Goal: Information Seeking & Learning: Find specific fact

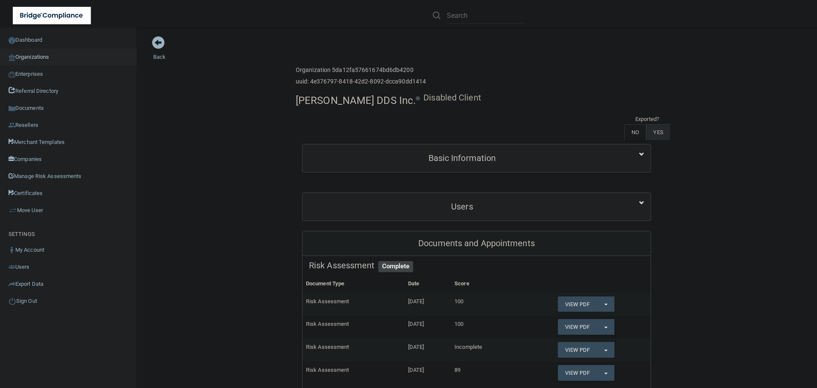
scroll to position [213, 0]
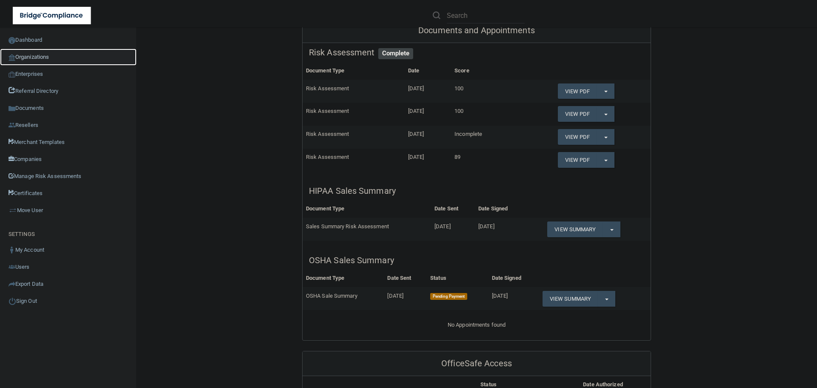
click at [46, 58] on link "Organizations" at bounding box center [68, 57] width 137 height 17
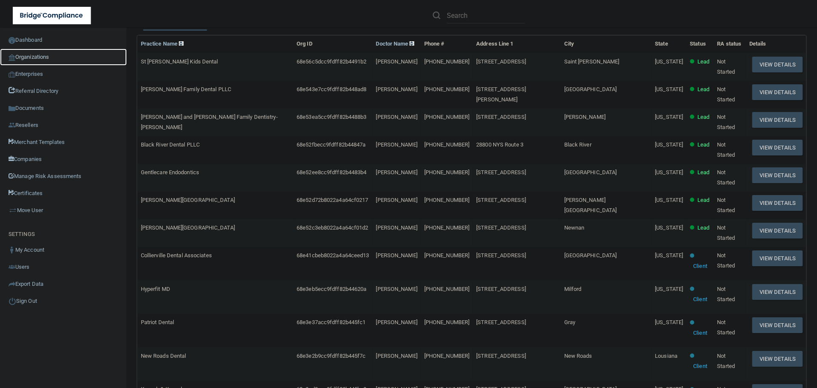
scroll to position [46, 0]
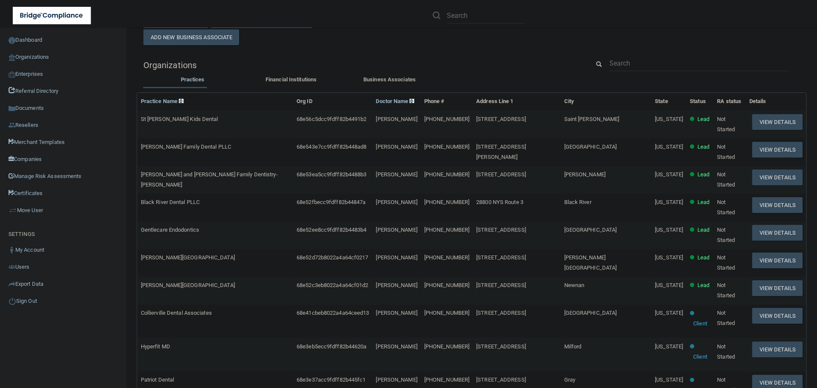
click at [645, 54] on div "Organization Directory Add New Practice Add New Financial Institution Add New B…" at bounding box center [471, 293] width 657 height 607
click at [638, 61] on input "text" at bounding box center [699, 63] width 180 height 16
paste input "RH-00138410"
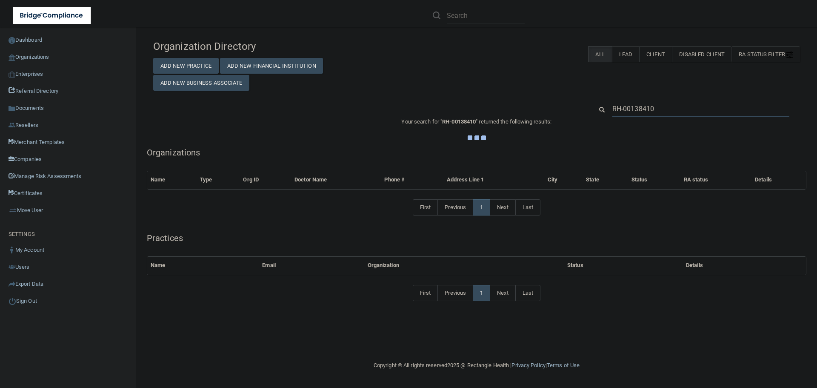
scroll to position [0, 0]
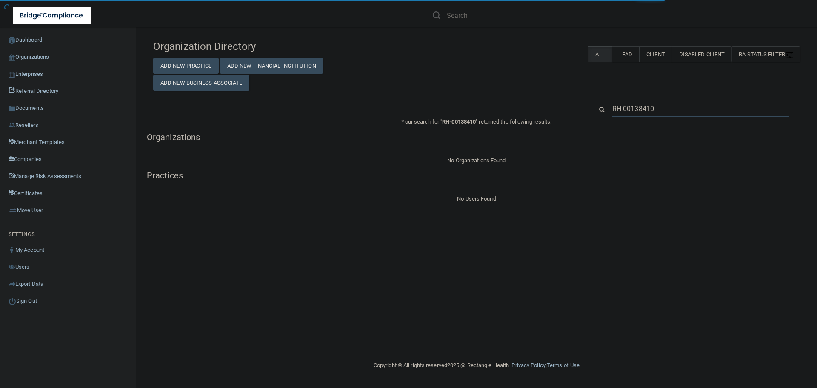
type input "RH-00138410"
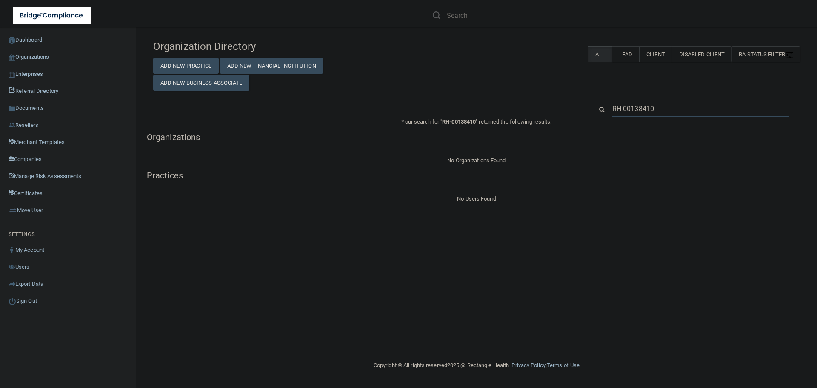
drag, startPoint x: 667, startPoint y: 109, endPoint x: 598, endPoint y: 107, distance: 69.4
click at [598, 107] on div "RH-00138410" at bounding box center [697, 109] width 220 height 16
paste input "405) 794-6691"
type input "405) 794-6691"
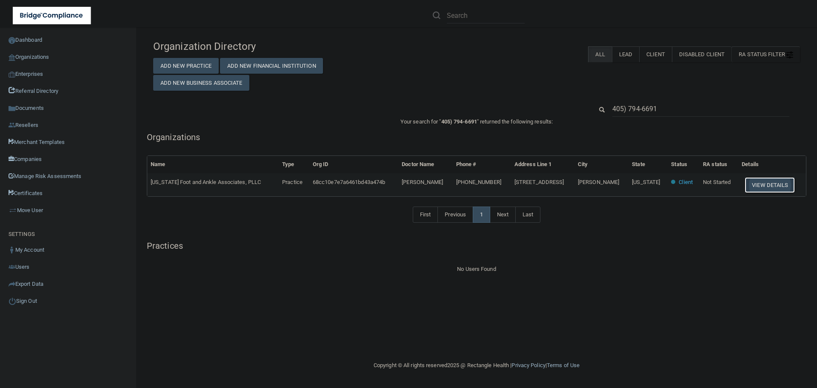
click at [757, 187] on button "View Details" at bounding box center [770, 185] width 50 height 16
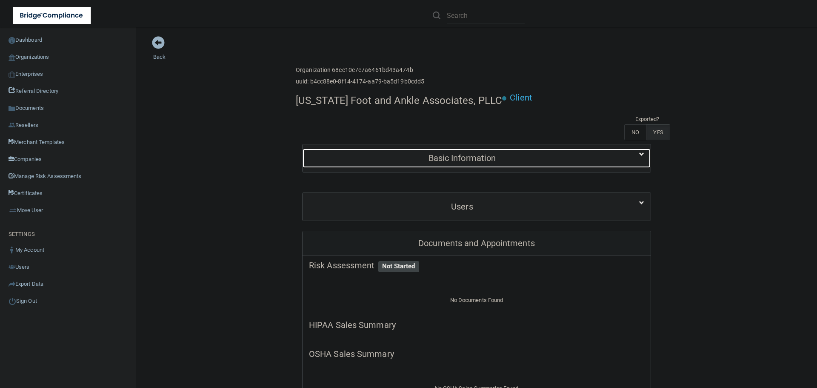
click at [577, 160] on h5 "Basic Information" at bounding box center [462, 157] width 306 height 9
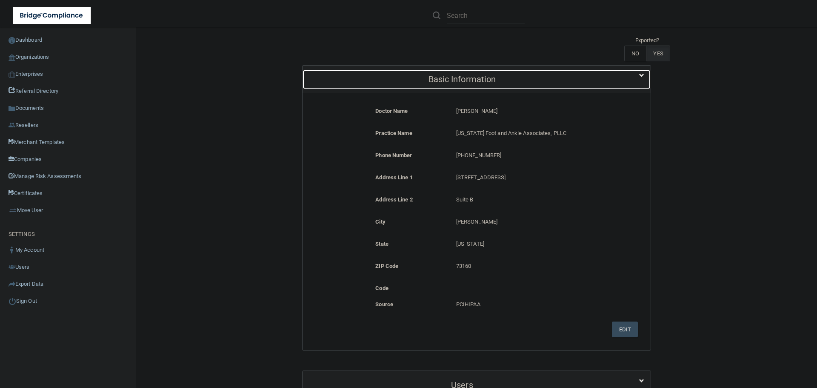
scroll to position [213, 0]
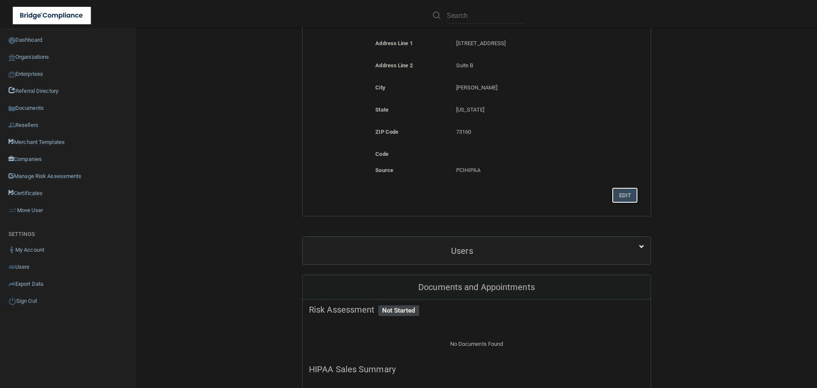
click at [614, 195] on button "Edit" at bounding box center [625, 195] width 26 height 16
select select "36"
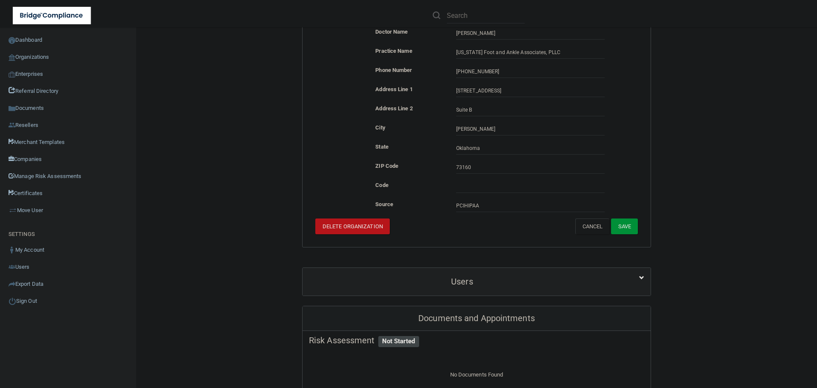
scroll to position [85, 0]
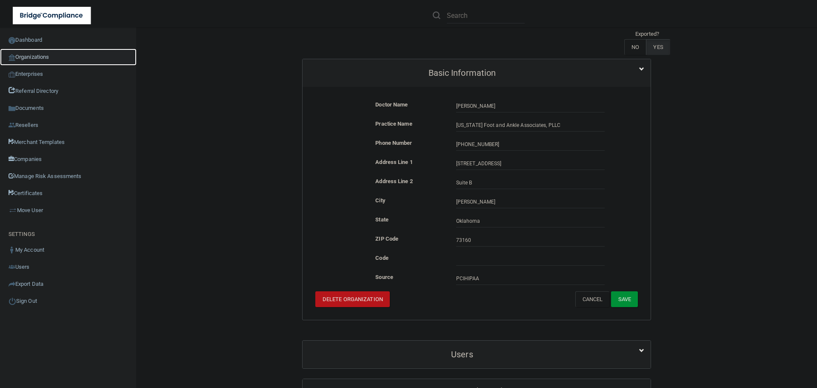
click at [54, 59] on link "Organizations" at bounding box center [68, 57] width 137 height 17
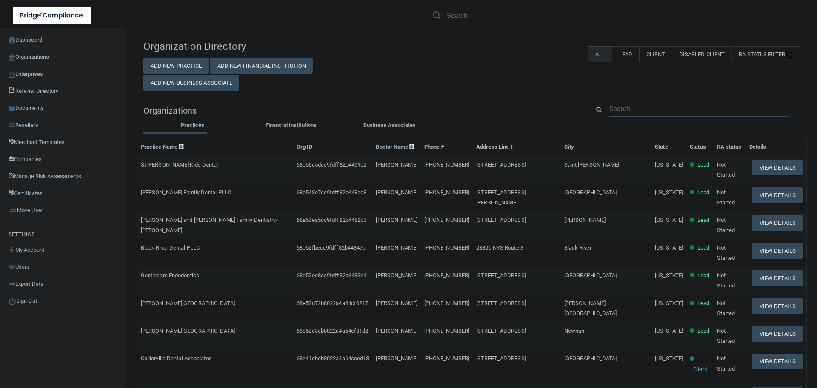
click at [623, 108] on input "text" at bounding box center [699, 109] width 180 height 16
paste input "[EMAIL_ADDRESS][DOMAIN_NAME]"
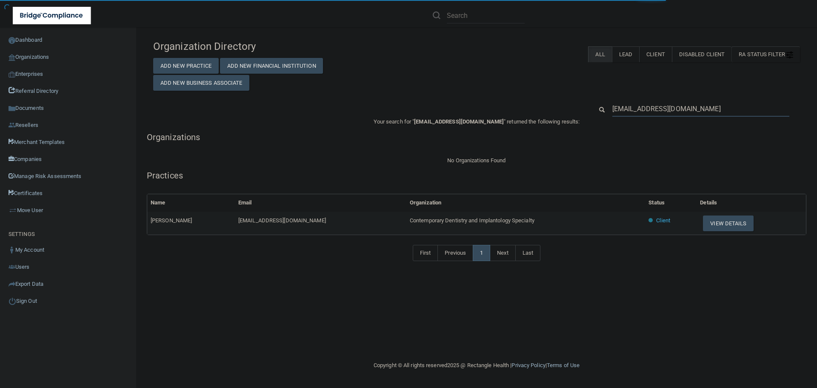
type input "[EMAIL_ADDRESS][DOMAIN_NAME]"
click at [492, 220] on span "Contemporary Dentistry and Implantology Specialty" at bounding box center [472, 220] width 125 height 6
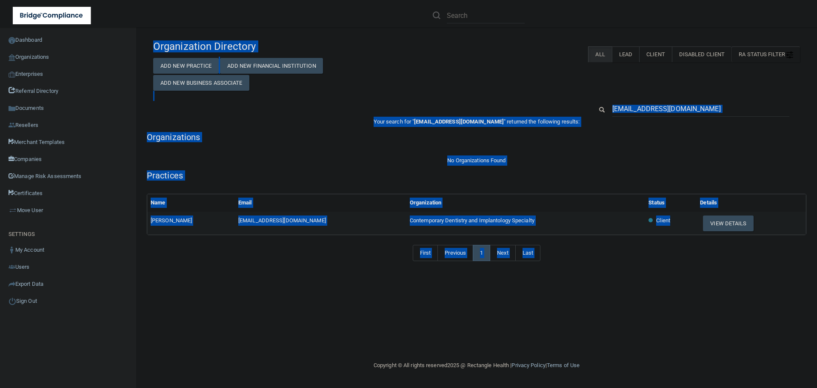
copy span "Implantology"
